Goal: Task Accomplishment & Management: Complete application form

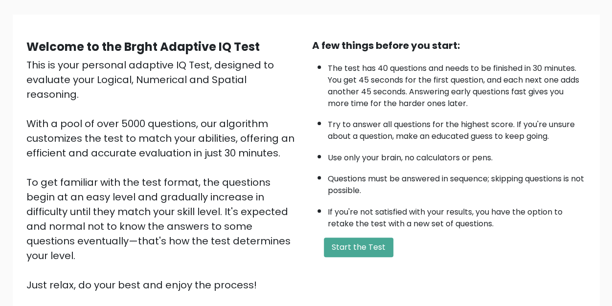
scroll to position [69, 0]
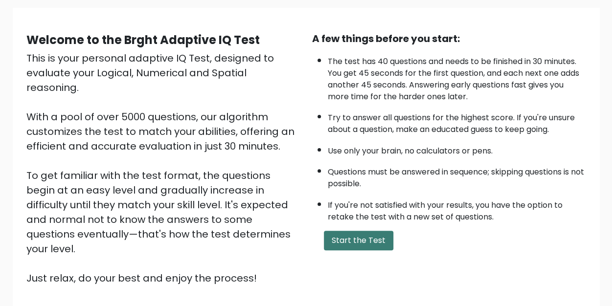
click at [330, 245] on button "Start the Test" at bounding box center [358, 241] width 69 height 20
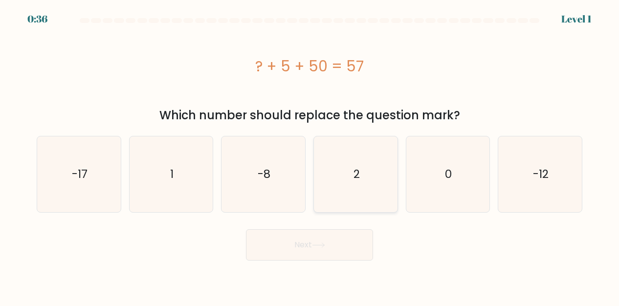
click at [350, 202] on icon "2" at bounding box center [356, 174] width 76 height 76
click at [310, 156] on input "d. 2" at bounding box center [310, 154] width 0 height 2
radio input "true"
click at [322, 247] on icon at bounding box center [318, 245] width 13 height 5
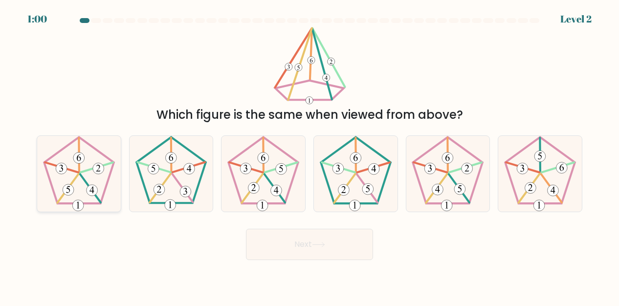
click at [79, 169] on 436 at bounding box center [79, 155] width 0 height 34
click at [310, 156] on input "a." at bounding box center [310, 154] width 0 height 2
radio input "true"
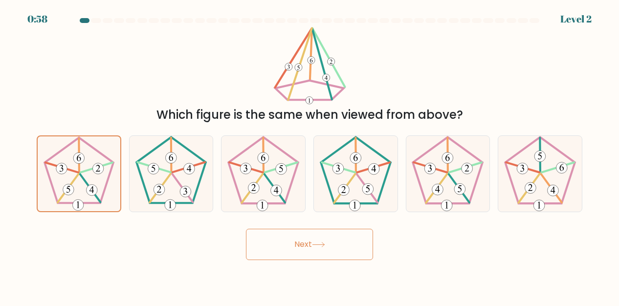
click at [325, 242] on icon at bounding box center [318, 244] width 13 height 5
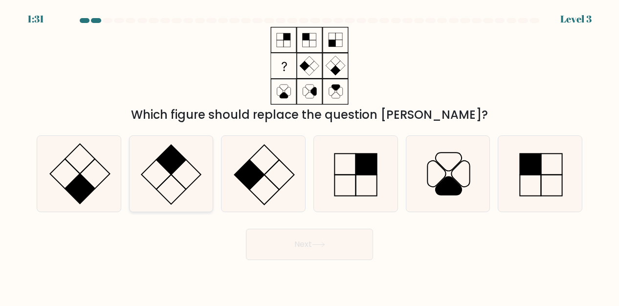
click at [175, 164] on rect at bounding box center [172, 160] width 30 height 30
click at [310, 156] on input "b." at bounding box center [310, 154] width 0 height 2
radio input "true"
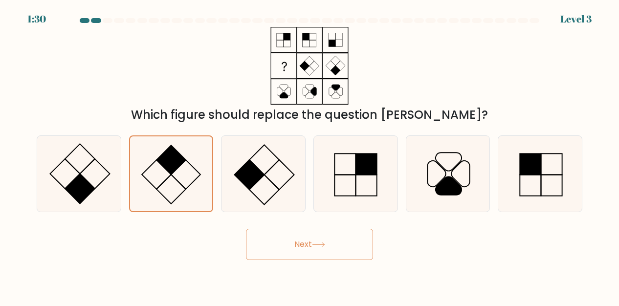
click at [308, 255] on button "Next" at bounding box center [309, 244] width 127 height 31
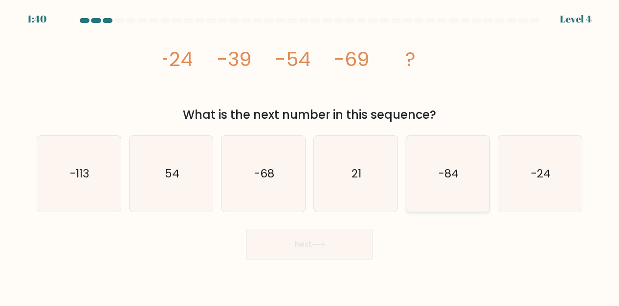
click at [414, 164] on icon "-84" at bounding box center [448, 174] width 76 height 76
click at [310, 156] on input "e. -84" at bounding box center [310, 154] width 0 height 2
radio input "true"
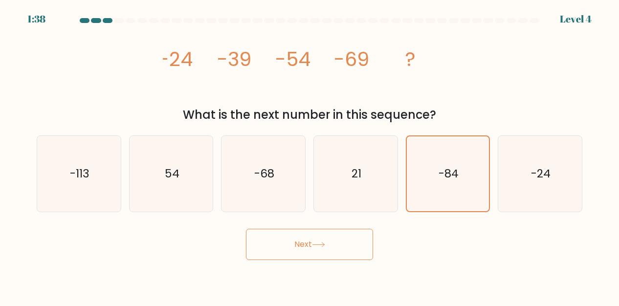
click at [280, 250] on button "Next" at bounding box center [309, 244] width 127 height 31
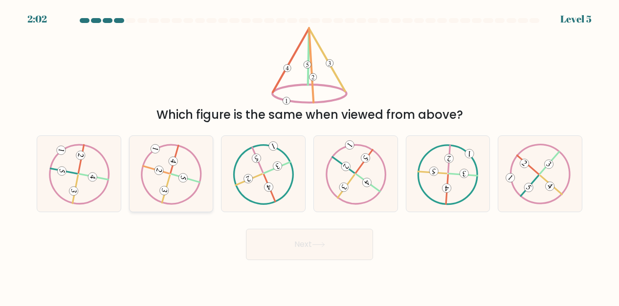
click at [180, 190] on icon at bounding box center [170, 174] width 61 height 61
click at [310, 156] on input "b." at bounding box center [310, 154] width 0 height 2
radio input "true"
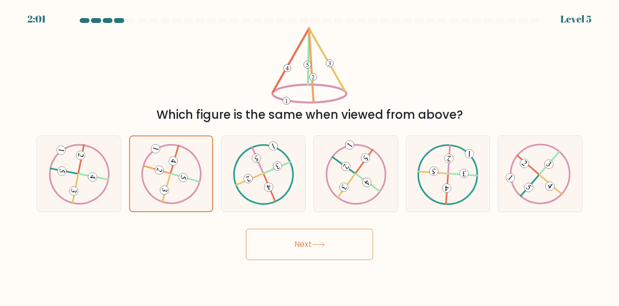
click at [325, 258] on button "Next" at bounding box center [309, 244] width 127 height 31
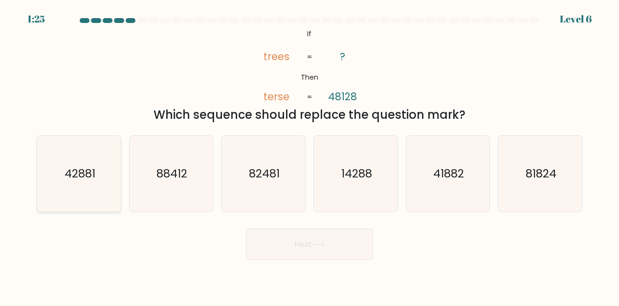
click at [99, 181] on icon "42881" at bounding box center [79, 174] width 76 height 76
click at [310, 156] on input "a. 42881" at bounding box center [310, 154] width 0 height 2
radio input "true"
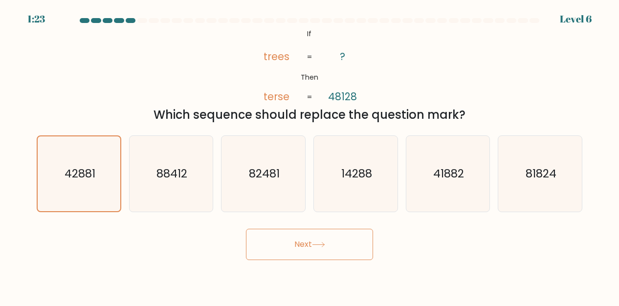
click at [312, 255] on button "Next" at bounding box center [309, 244] width 127 height 31
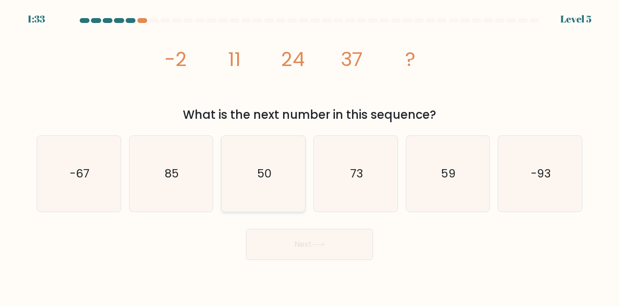
click at [259, 159] on icon "50" at bounding box center [264, 174] width 76 height 76
click at [310, 156] on input "c. 50" at bounding box center [310, 154] width 0 height 2
radio input "true"
click at [311, 244] on button "Next" at bounding box center [309, 244] width 127 height 31
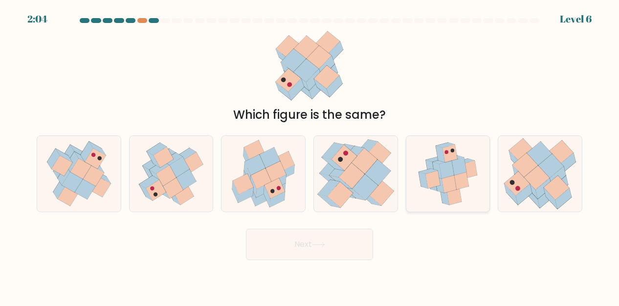
click at [459, 183] on icon at bounding box center [461, 181] width 15 height 18
click at [310, 156] on input "e." at bounding box center [310, 154] width 0 height 2
radio input "true"
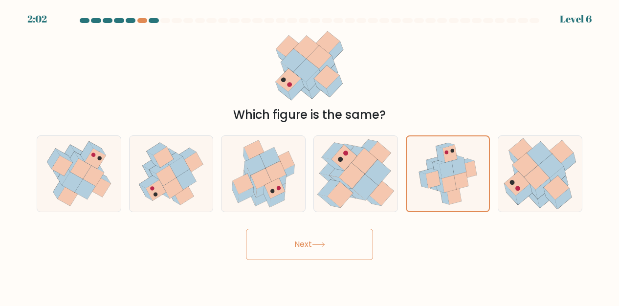
click at [331, 244] on button "Next" at bounding box center [309, 244] width 127 height 31
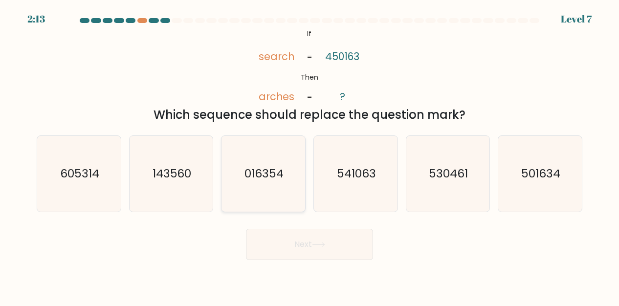
click at [253, 161] on icon "016354" at bounding box center [264, 174] width 76 height 76
click at [310, 156] on input "c. 016354" at bounding box center [310, 154] width 0 height 2
radio input "true"
click at [280, 242] on button "Next" at bounding box center [309, 244] width 127 height 31
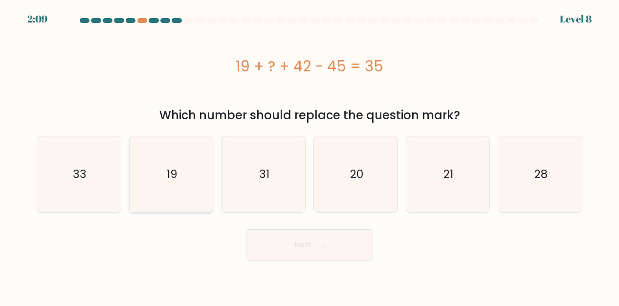
click at [180, 148] on icon "19" at bounding box center [172, 174] width 76 height 76
click at [310, 153] on input "b. 19" at bounding box center [310, 154] width 0 height 2
radio input "true"
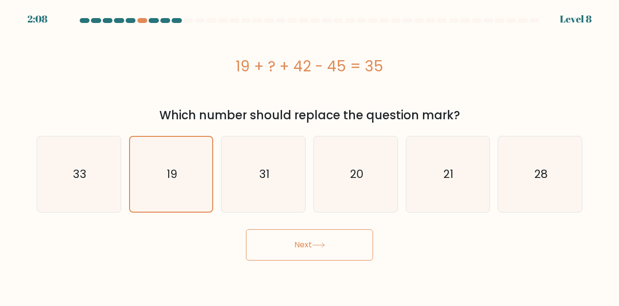
click at [287, 232] on button "Next" at bounding box center [309, 244] width 127 height 31
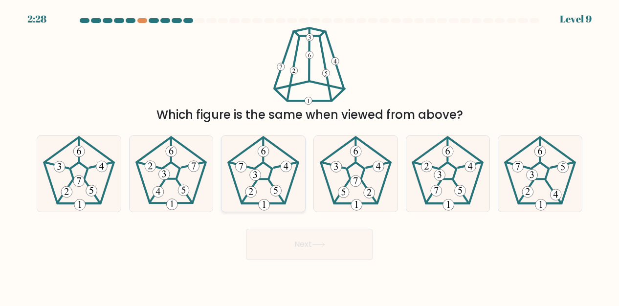
click at [266, 196] on icon at bounding box center [264, 174] width 76 height 76
click at [310, 156] on input "c." at bounding box center [310, 154] width 0 height 2
radio input "true"
click at [292, 249] on button "Next" at bounding box center [309, 244] width 127 height 31
